Goal: Task Accomplishment & Management: Complete application form

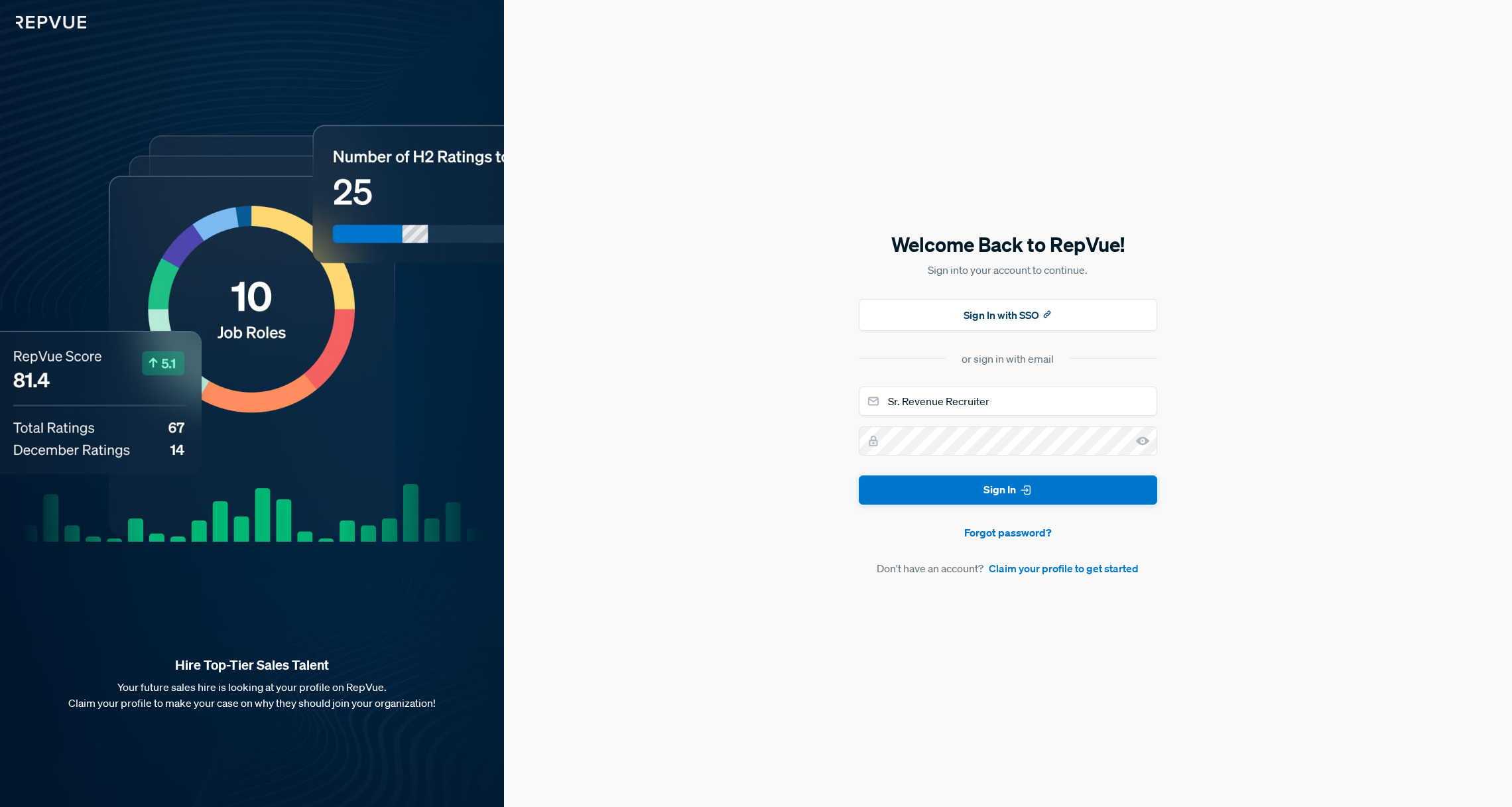
click at [1023, 505] on form "Sr. Revenue Recruiter Sign In Forgot password? Don't have an account? Claim you…" at bounding box center [1008, 482] width 299 height 190
click at [1019, 493] on icon "submit" at bounding box center [1025, 490] width 13 height 13
click at [964, 393] on input "Sr. Revenue Recruiter" at bounding box center [1008, 401] width 299 height 29
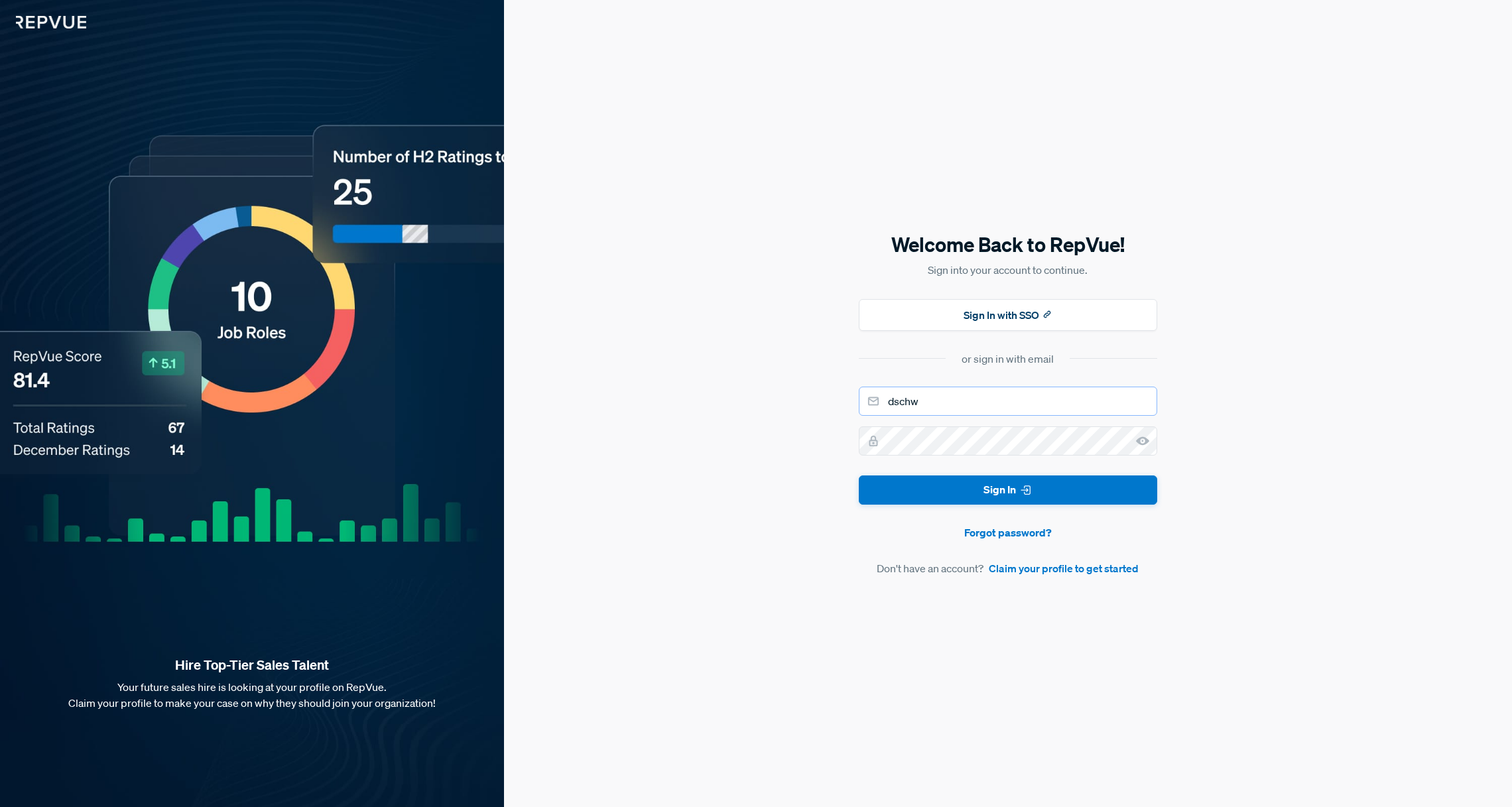
type input "[EMAIL_ADDRESS][DOMAIN_NAME]"
click at [990, 497] on button "Sign In" at bounding box center [1008, 490] width 299 height 30
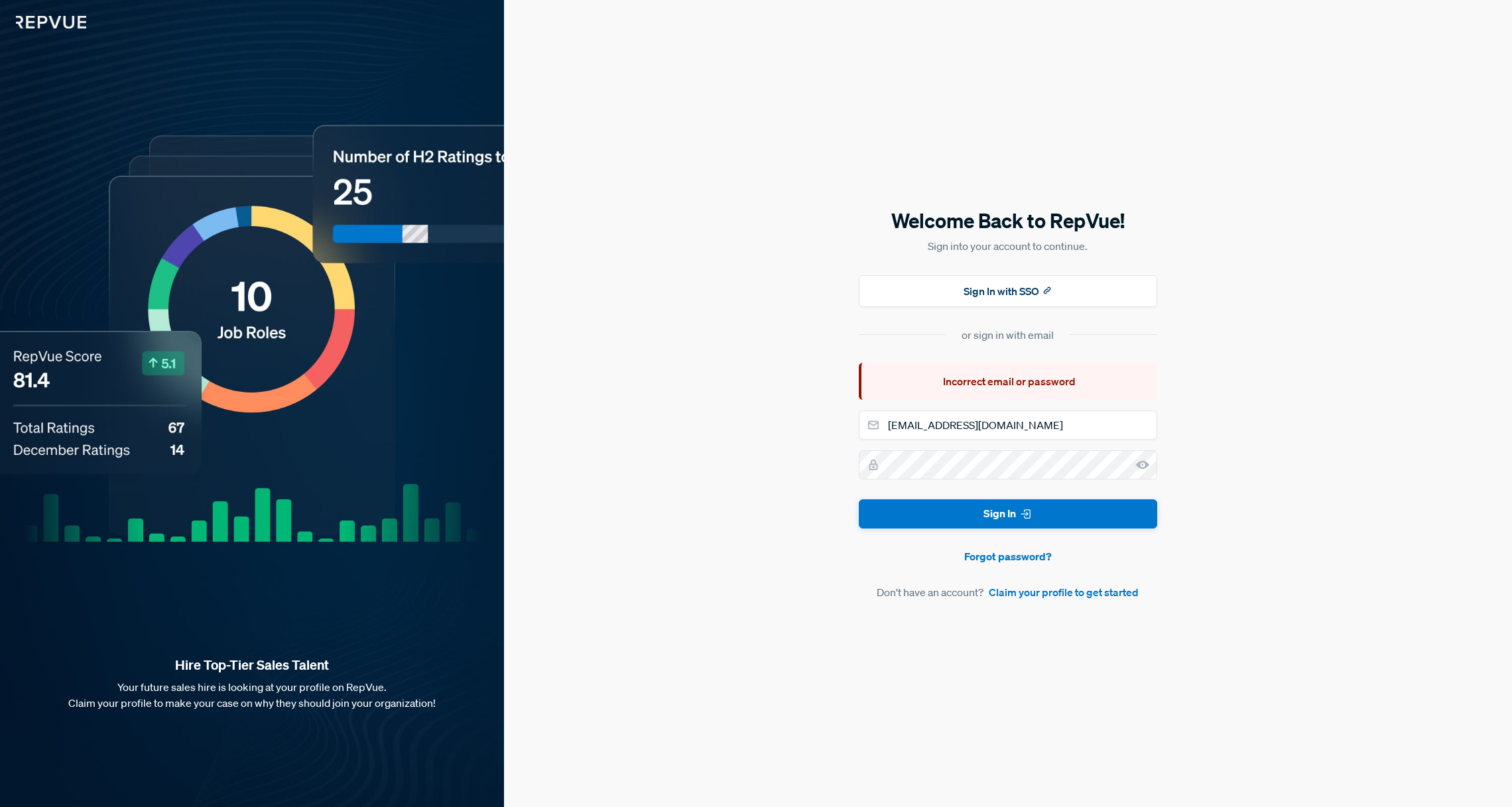
click at [1143, 468] on use at bounding box center [1142, 465] width 13 height 9
click at [1053, 525] on button "Sign In" at bounding box center [1008, 514] width 299 height 30
click at [1000, 284] on button "Sign In with SSO" at bounding box center [1008, 291] width 299 height 32
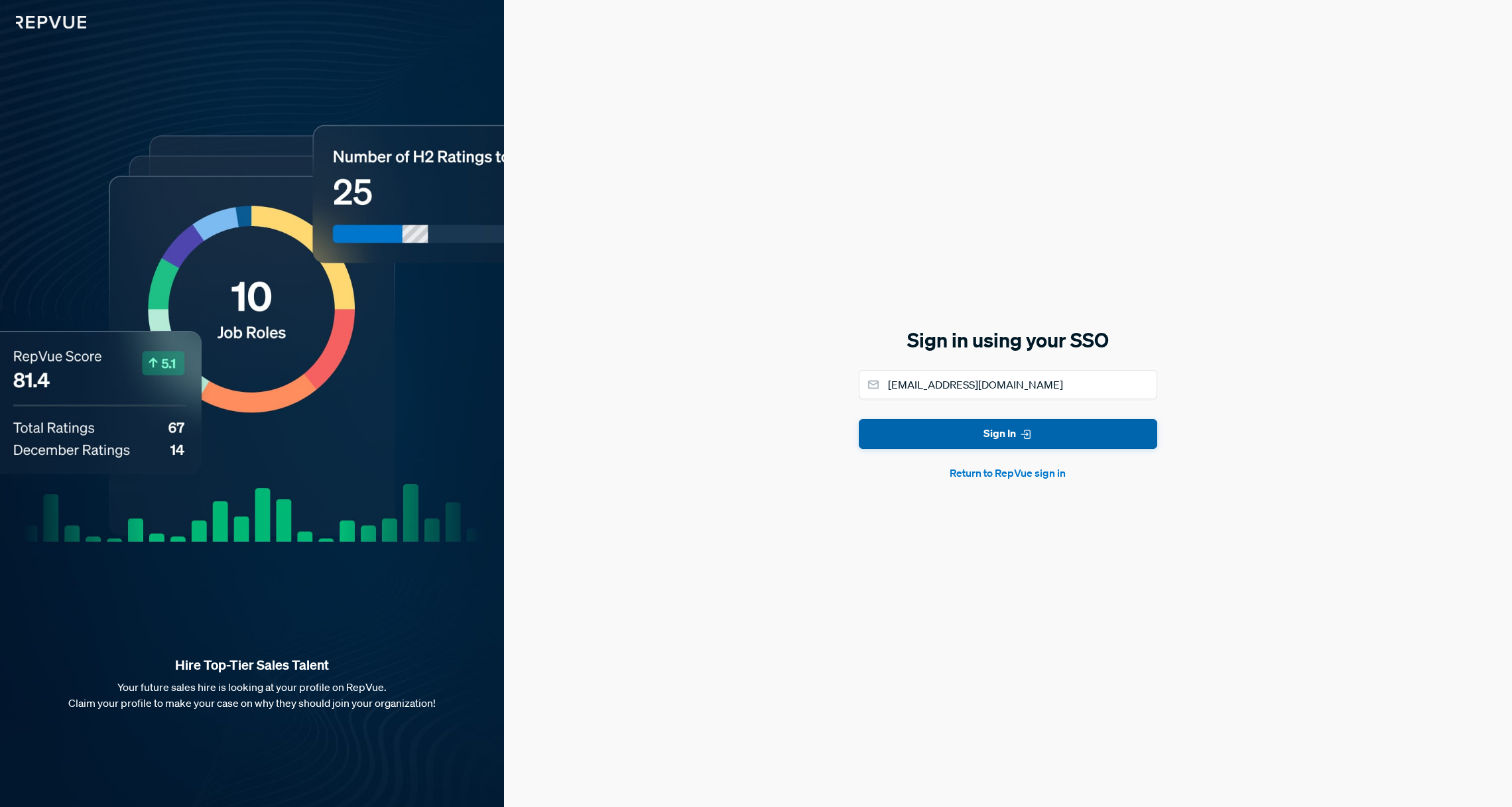
click at [1037, 441] on button "Sign In" at bounding box center [1008, 434] width 299 height 30
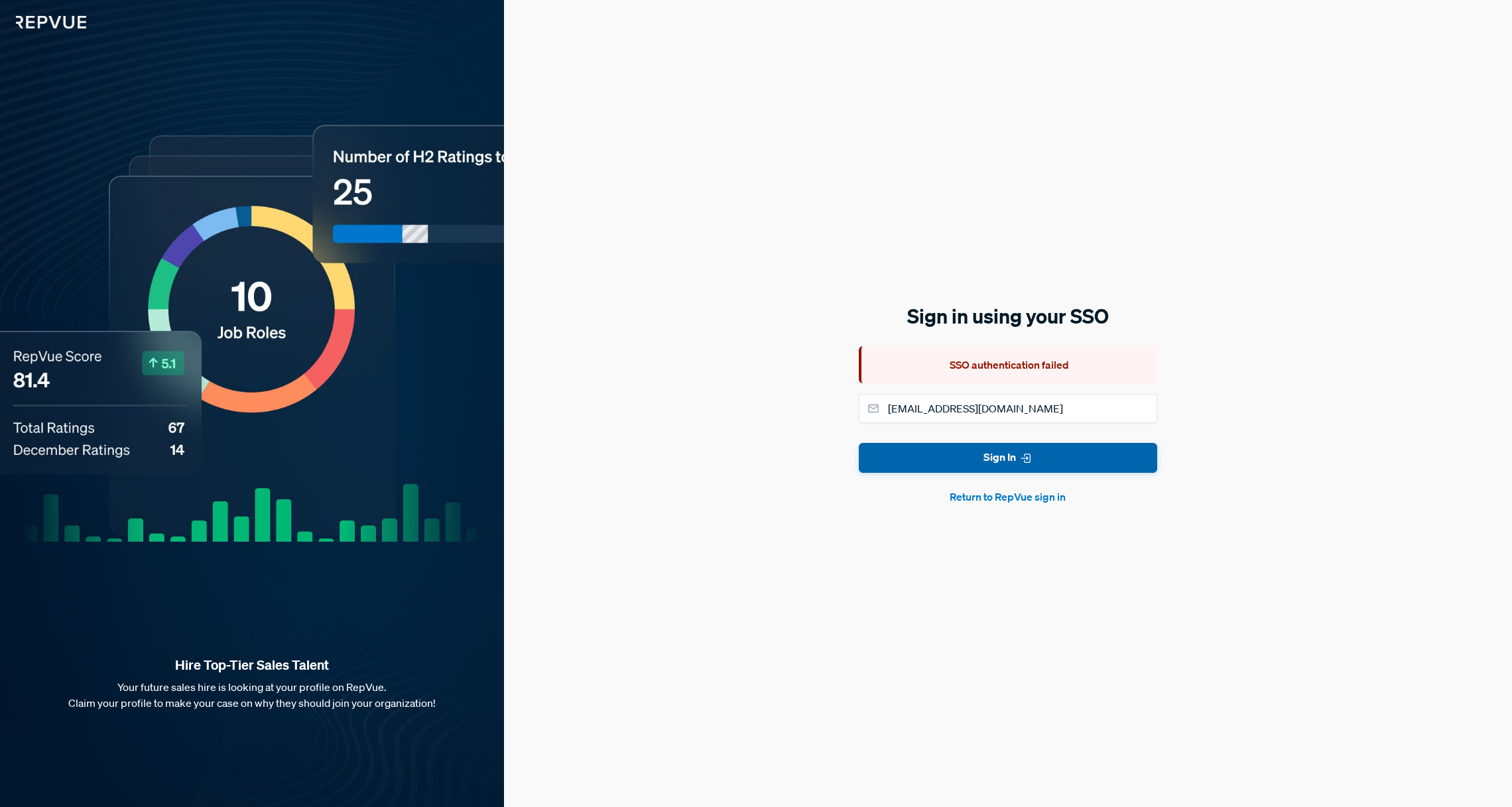
click at [1033, 454] on button "Sign In" at bounding box center [1008, 458] width 299 height 30
click at [1037, 501] on button "Return to RepVue sign in" at bounding box center [1008, 497] width 299 height 16
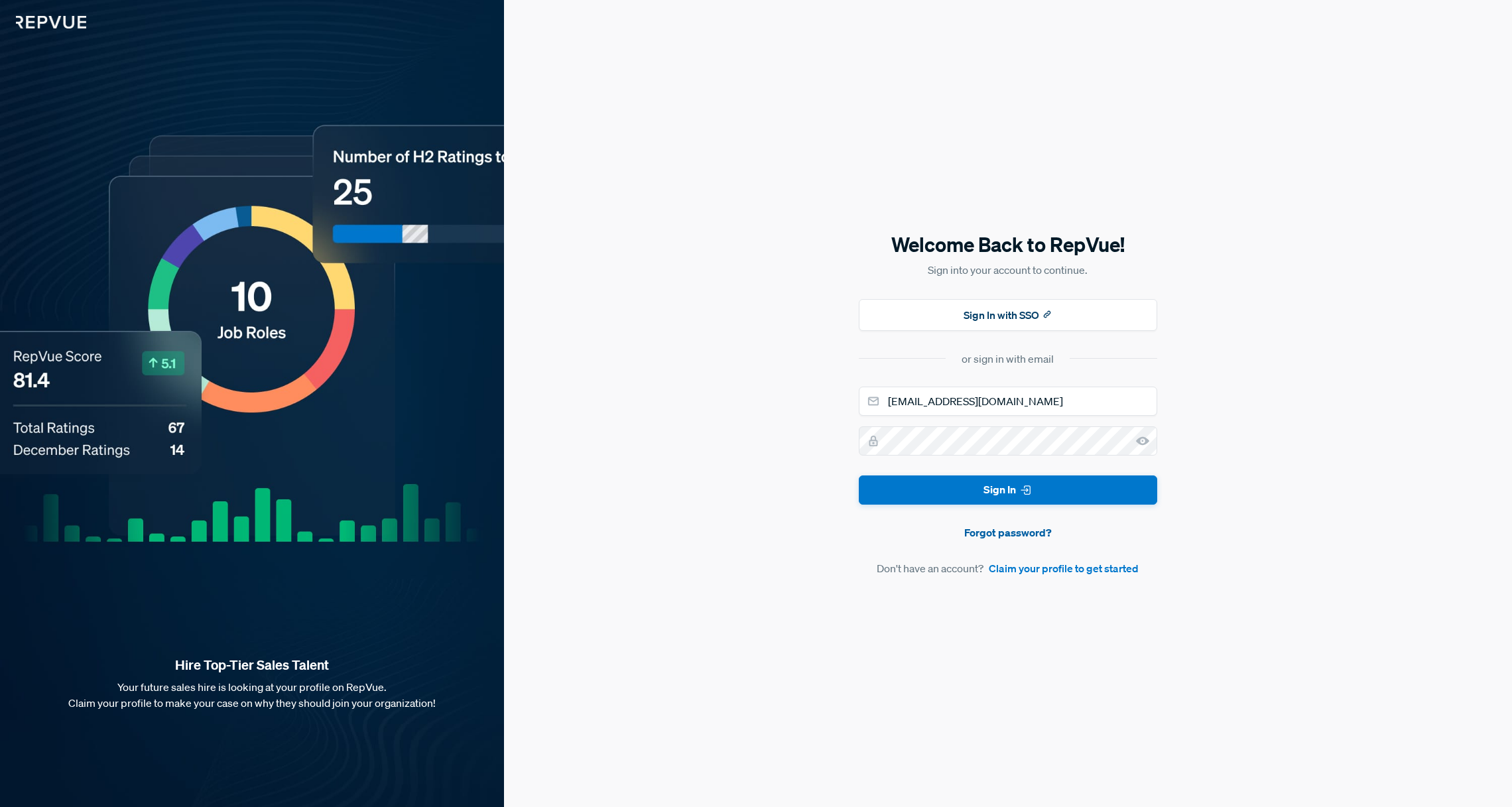
click at [1028, 535] on link "Forgot password?" at bounding box center [1008, 532] width 299 height 16
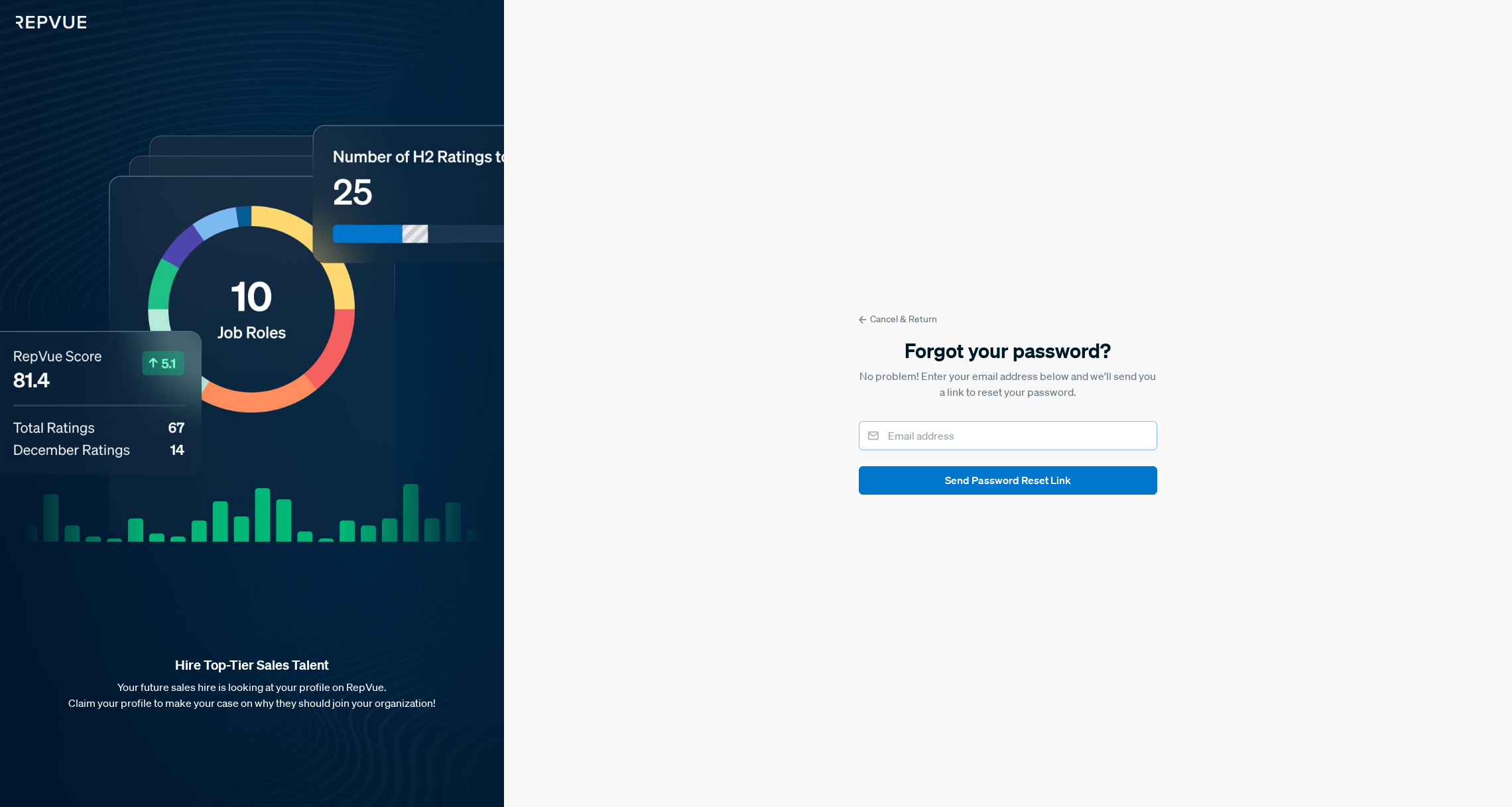
click at [969, 443] on input "email" at bounding box center [1008, 435] width 299 height 29
type input "dschweisthal@lucidchart.com"
click at [970, 485] on button "Send Password Reset Link" at bounding box center [1008, 480] width 299 height 29
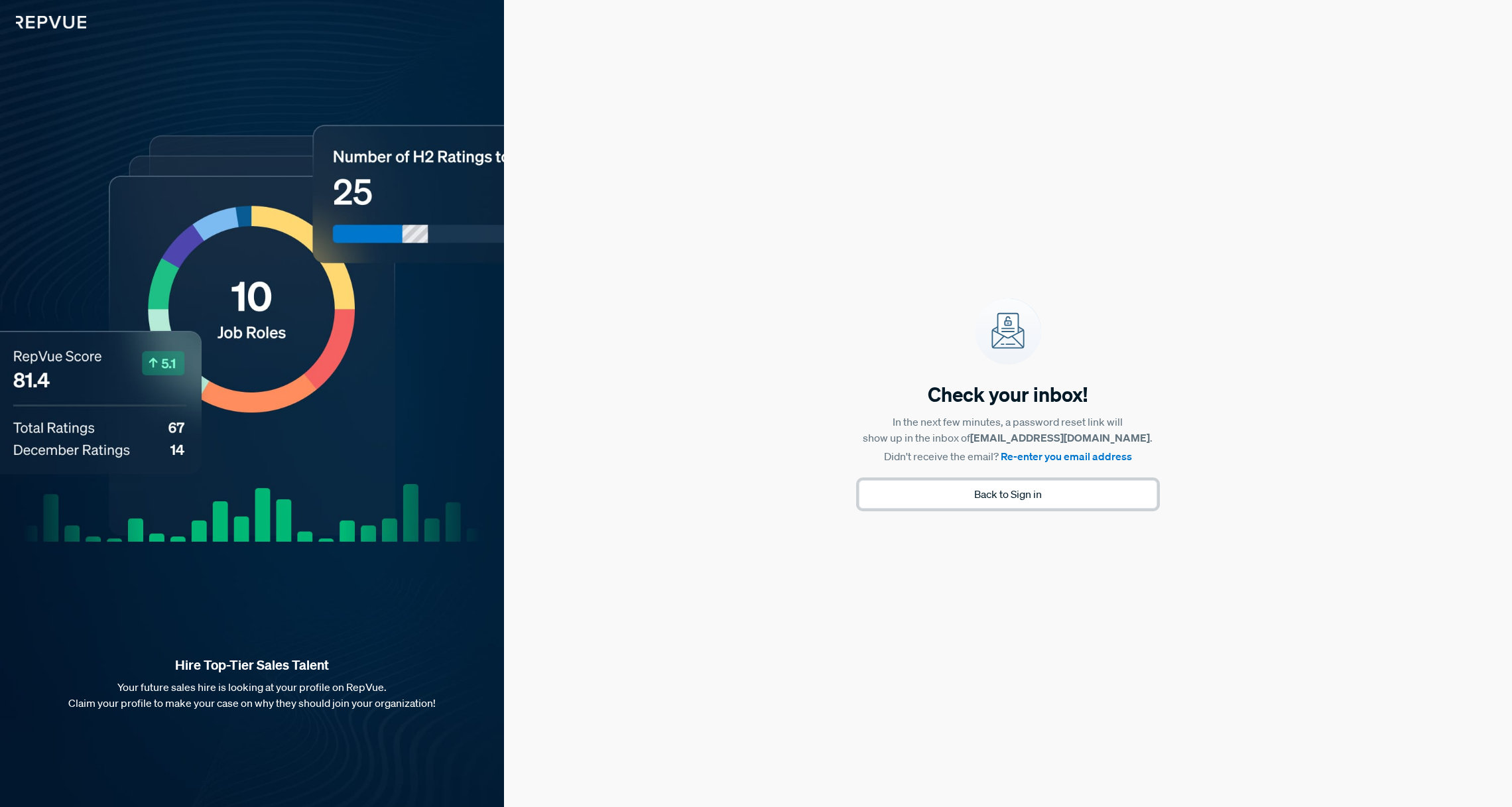
click at [1057, 486] on button "Back to Sign in" at bounding box center [1008, 495] width 299 height 29
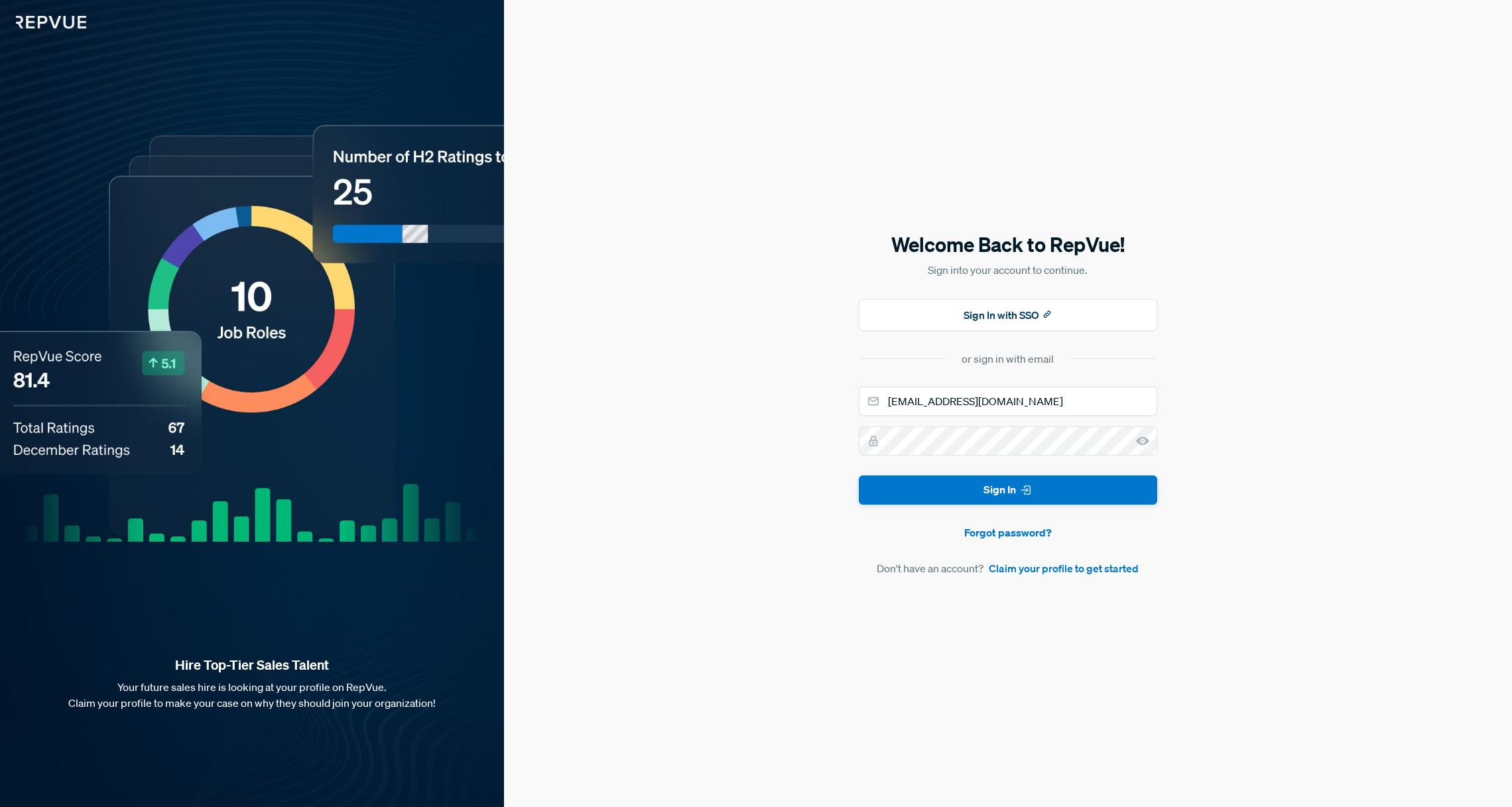
click at [1188, 448] on div "Welcome Back to RepVue! Sign into your account to continue. Sign In with SSO or…" at bounding box center [1008, 403] width 1008 height 807
click at [1122, 498] on button "Sign In" at bounding box center [1008, 490] width 299 height 30
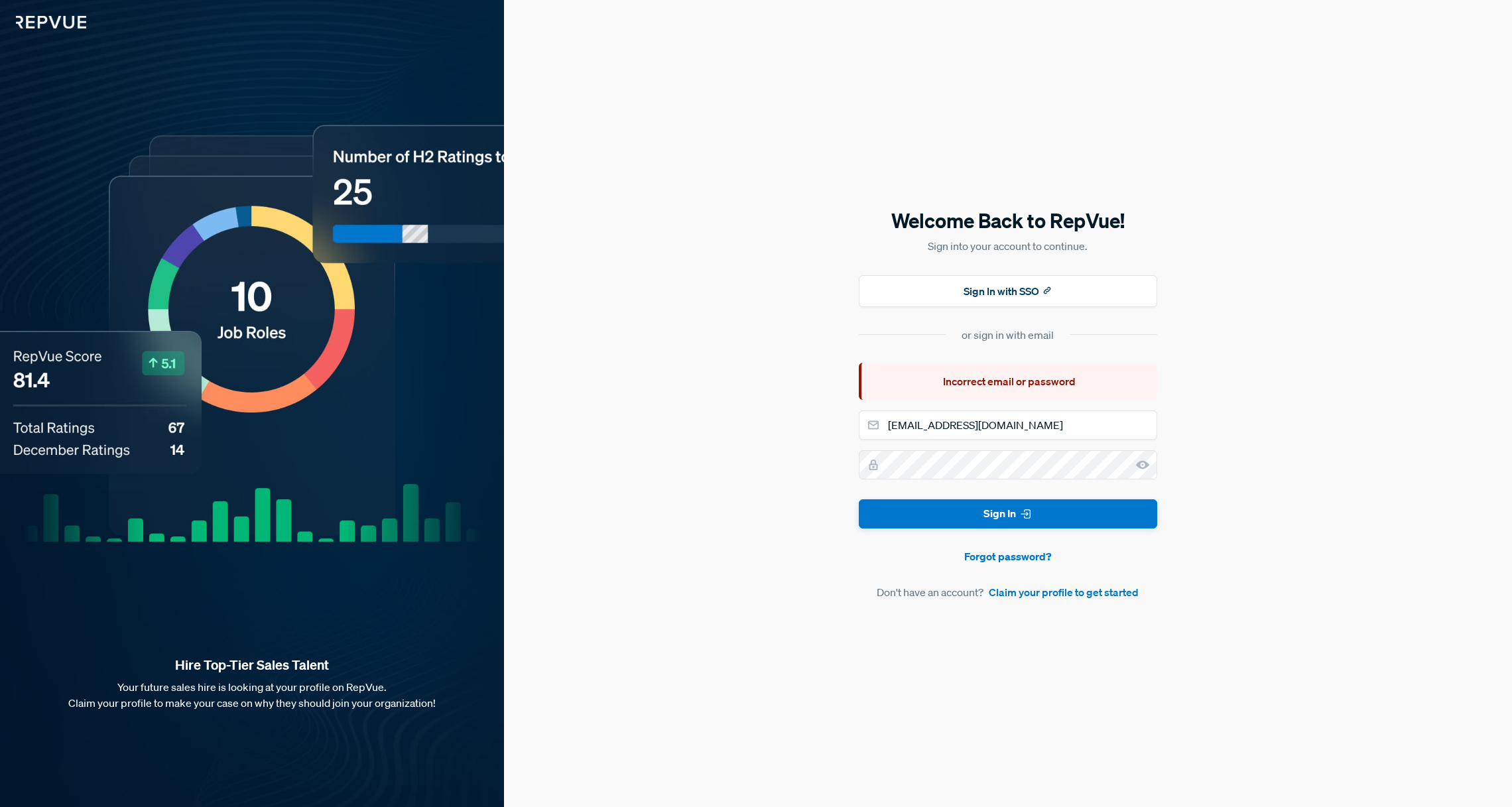
click at [1141, 464] on icon at bounding box center [1142, 465] width 13 height 13
click at [859, 499] on button "Sign In" at bounding box center [1008, 514] width 299 height 30
click at [1143, 559] on link "Forgot password?" at bounding box center [1008, 556] width 299 height 16
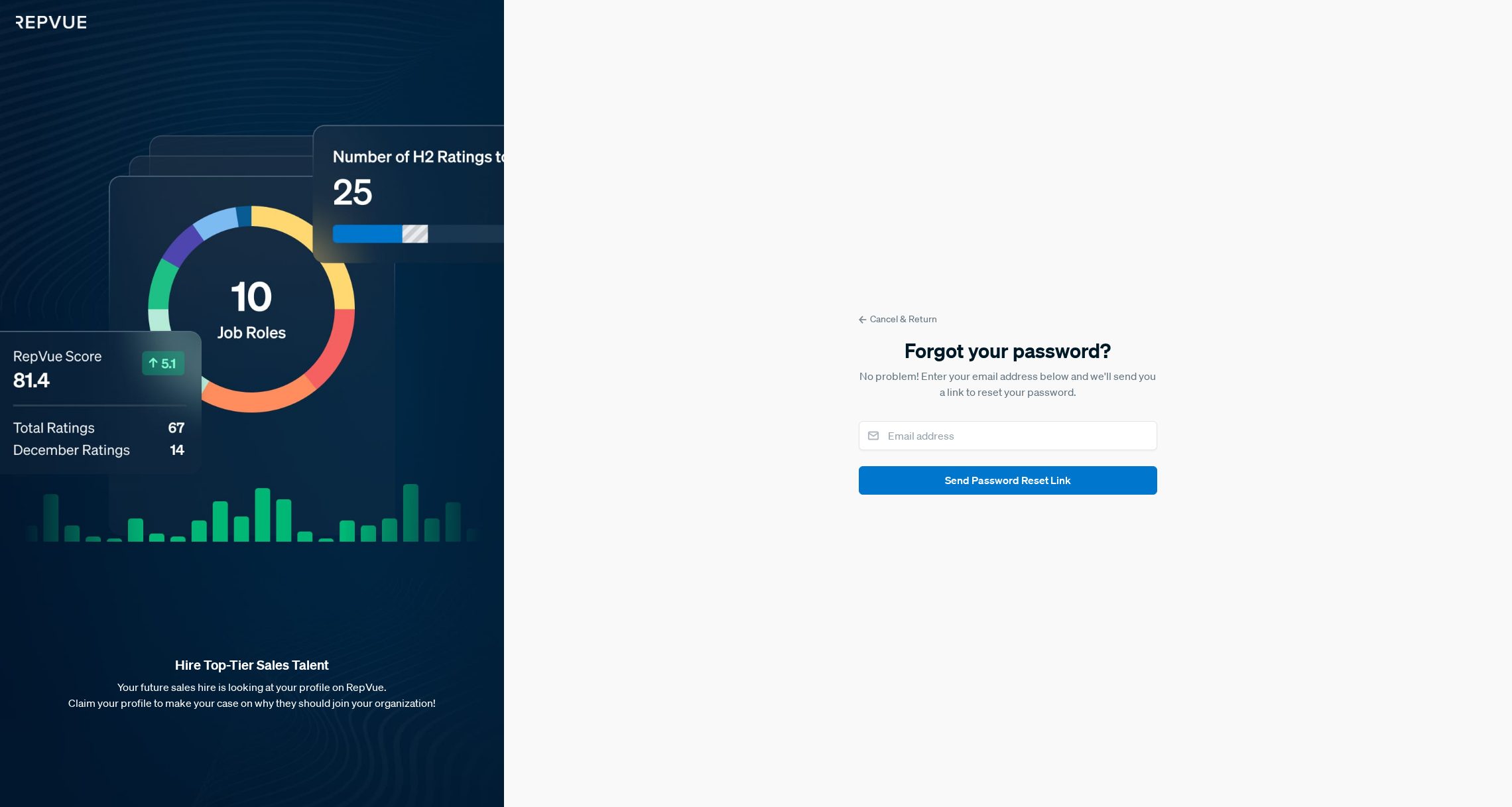
click at [888, 320] on link "Cancel & Return" at bounding box center [1008, 319] width 299 height 14
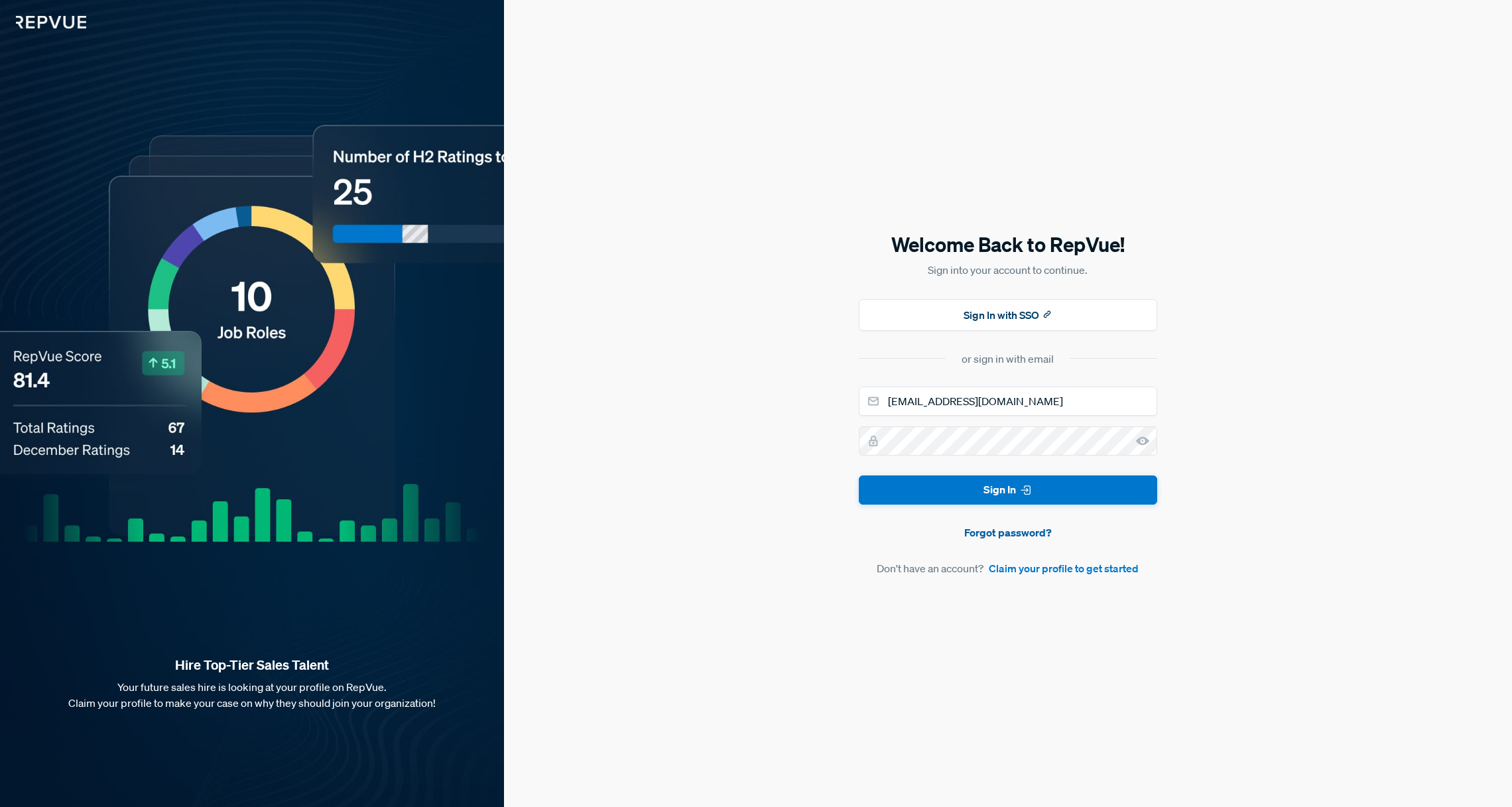
click at [1039, 531] on link "Forgot password?" at bounding box center [1008, 532] width 299 height 16
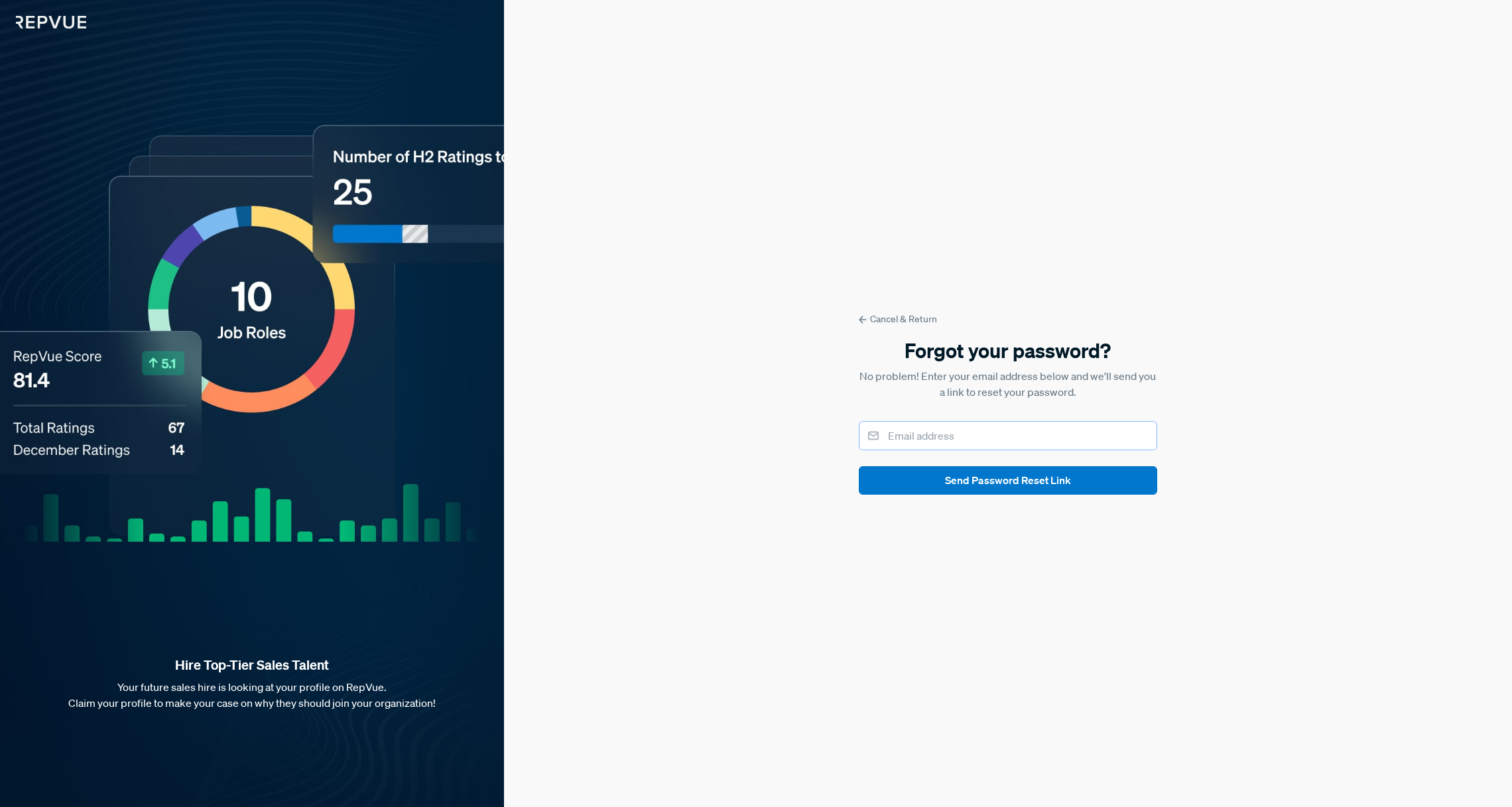
click at [979, 441] on input "email" at bounding box center [1008, 435] width 299 height 29
type input "dschweisthal@lucidchart.com"
click at [988, 482] on button "Send Password Reset Link" at bounding box center [1008, 480] width 299 height 29
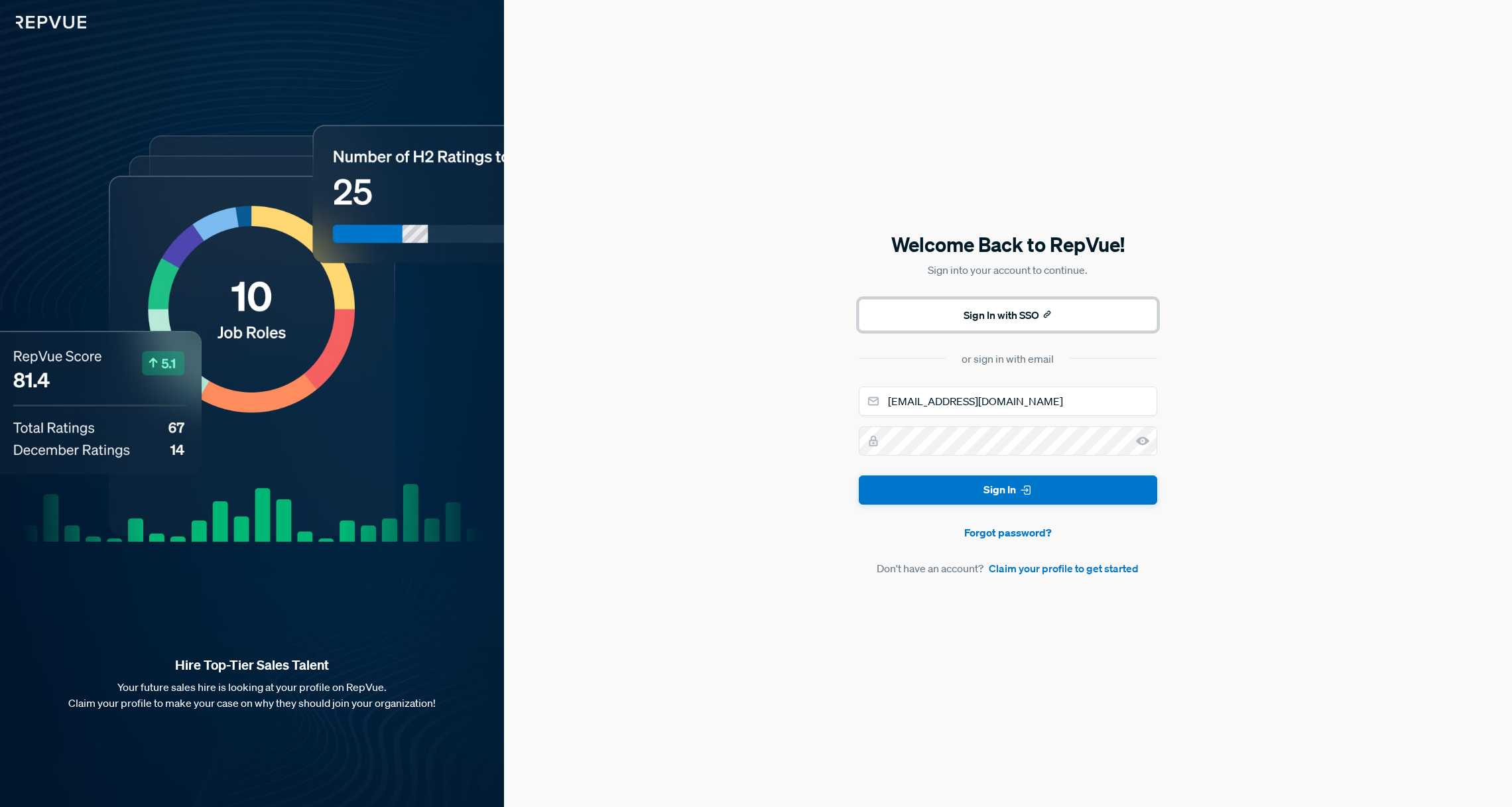
click at [1028, 321] on button "Sign In with SSO" at bounding box center [1008, 314] width 299 height 32
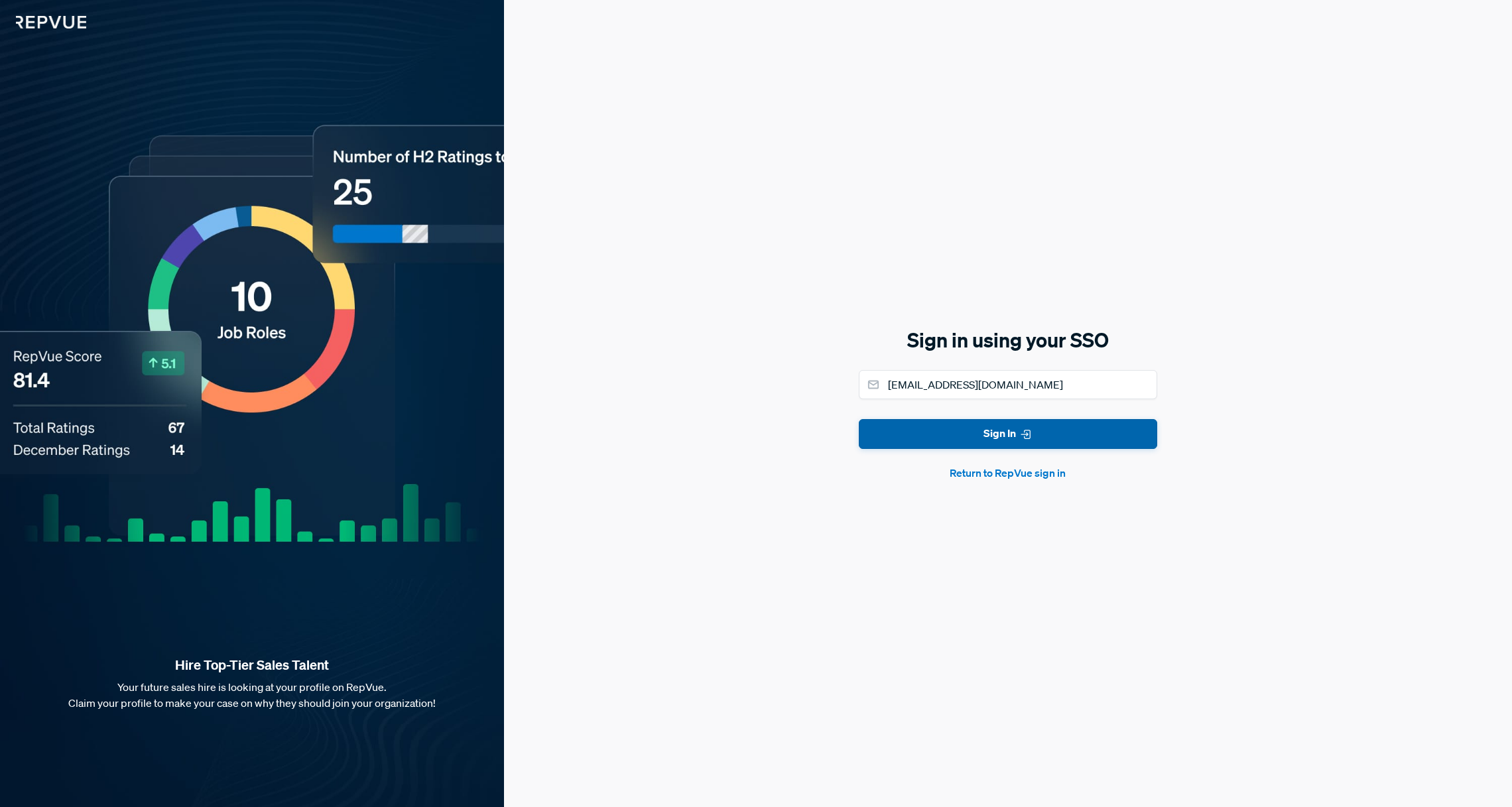
click at [1054, 437] on button "Sign In" at bounding box center [1008, 434] width 299 height 30
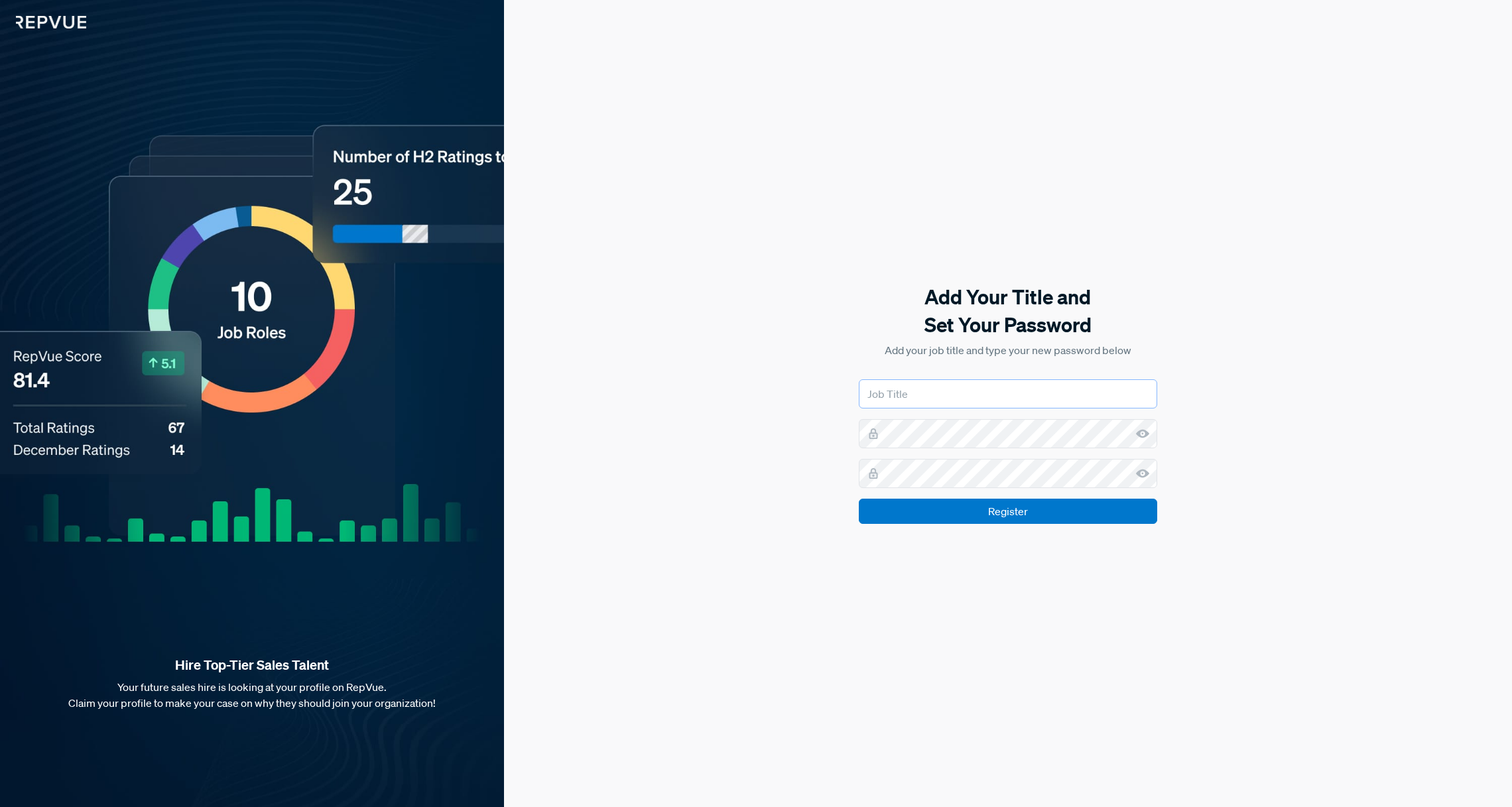
type input "Sr. Revenue Recruiter"
click at [971, 394] on input "Sr. Revenue Recruiter" at bounding box center [1008, 394] width 299 height 29
type input "Sr. Revenue Recruiter"
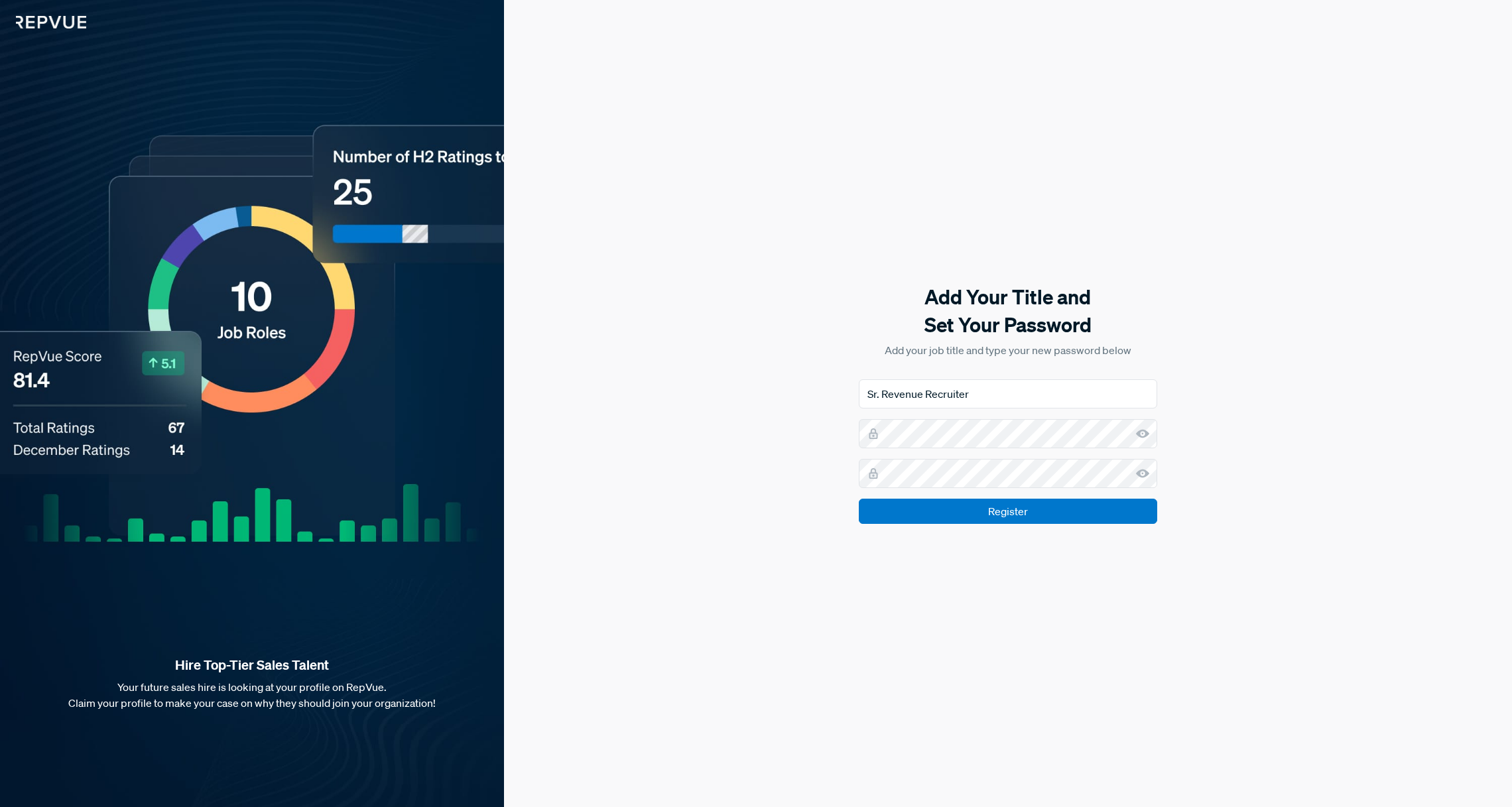
click at [1140, 430] on icon at bounding box center [1142, 433] width 13 height 13
click at [1143, 473] on icon at bounding box center [1142, 473] width 13 height 13
click at [1125, 514] on input "Register" at bounding box center [1008, 511] width 299 height 25
